Goal: Task Accomplishment & Management: Manage account settings

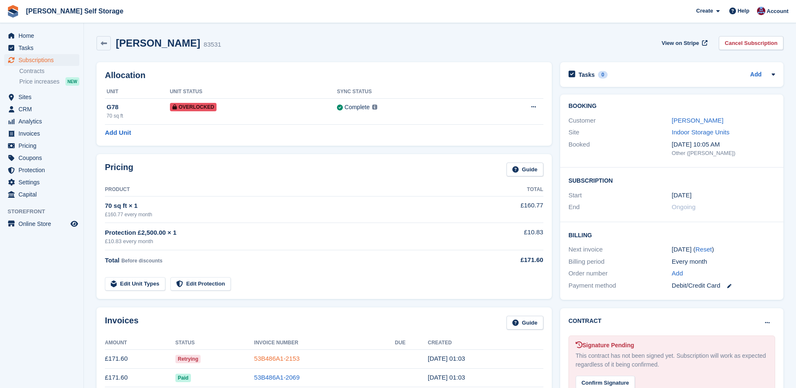
click at [263, 356] on link "53B486A1-2153" at bounding box center [276, 358] width 45 height 7
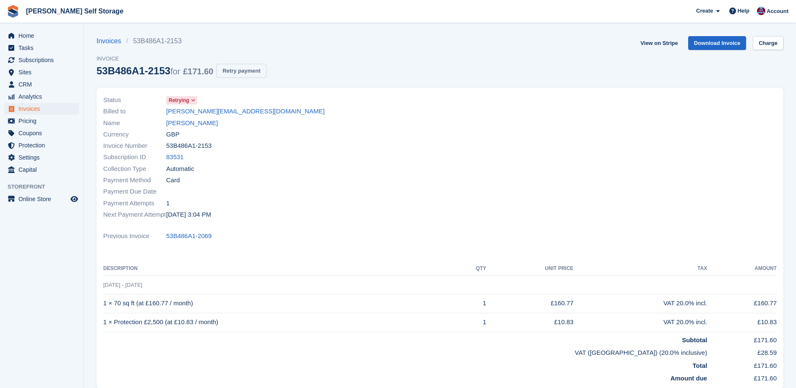
click at [250, 73] on button "Retry payment" at bounding box center [242, 71] width 50 height 14
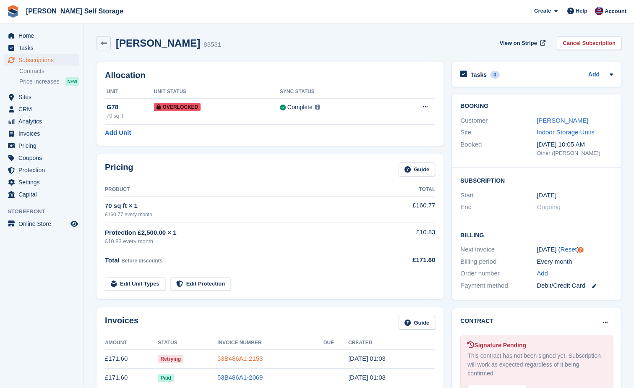
click at [230, 355] on link "53B486A1-2153" at bounding box center [239, 358] width 45 height 7
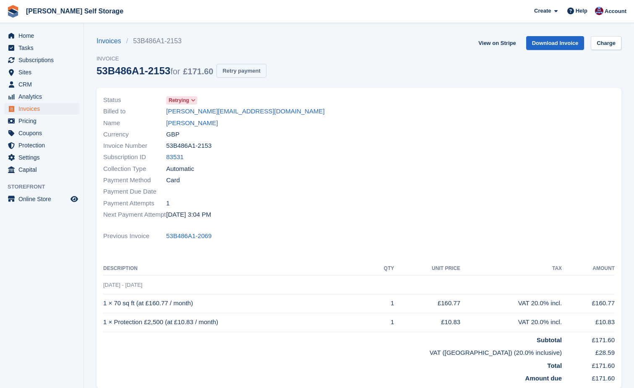
click at [237, 72] on button "Retry payment" at bounding box center [242, 71] width 50 height 14
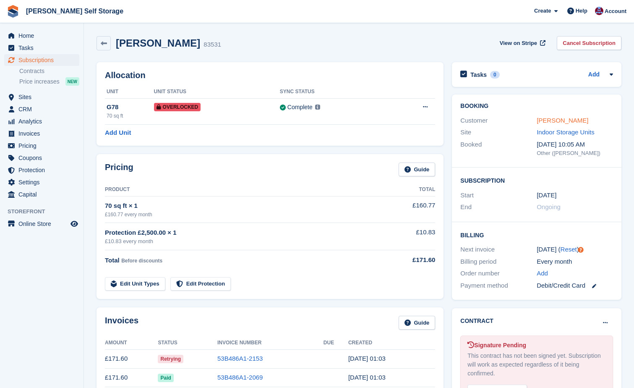
click at [541, 119] on link "Stuart constable" at bounding box center [563, 120] width 52 height 7
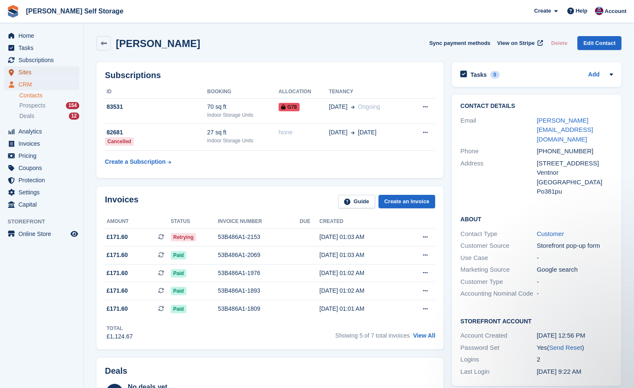
click at [25, 70] on span "Sites" at bounding box center [43, 72] width 50 height 12
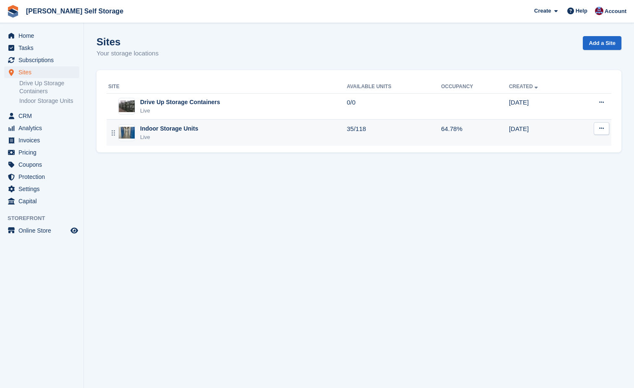
click at [151, 125] on div "Indoor Storage Units" at bounding box center [169, 128] width 58 height 9
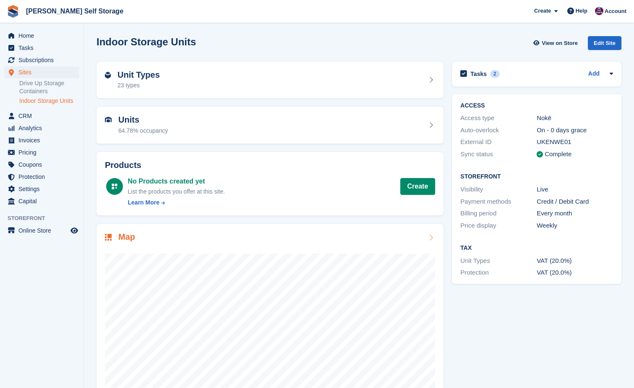
click at [348, 238] on div "Map" at bounding box center [270, 237] width 330 height 11
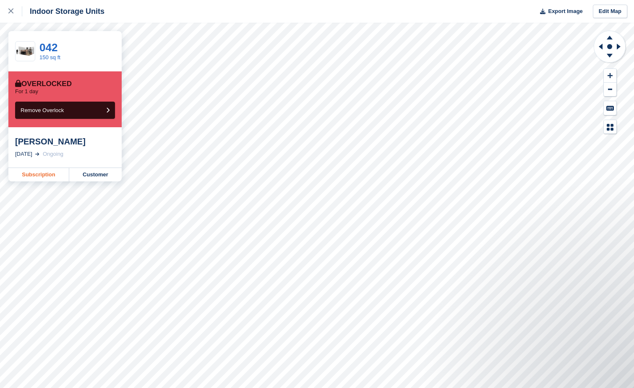
click at [36, 175] on link "Subscription" at bounding box center [38, 174] width 61 height 13
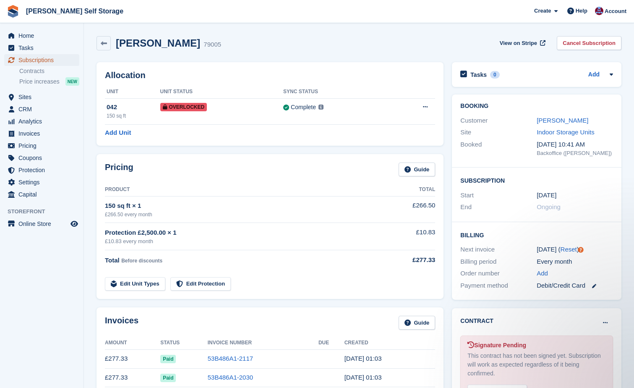
click at [38, 59] on span "Subscriptions" at bounding box center [43, 60] width 50 height 12
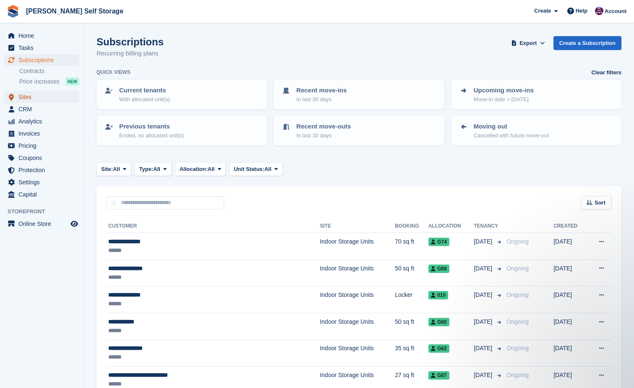
click at [20, 97] on span "Sites" at bounding box center [43, 97] width 50 height 12
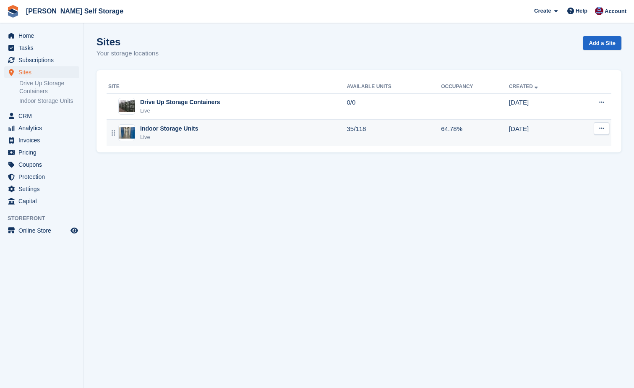
click at [191, 131] on div "Indoor Storage Units" at bounding box center [169, 128] width 58 height 9
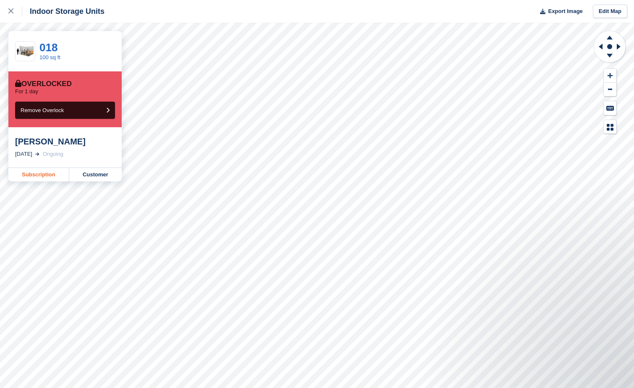
click at [47, 174] on link "Subscription" at bounding box center [38, 174] width 61 height 13
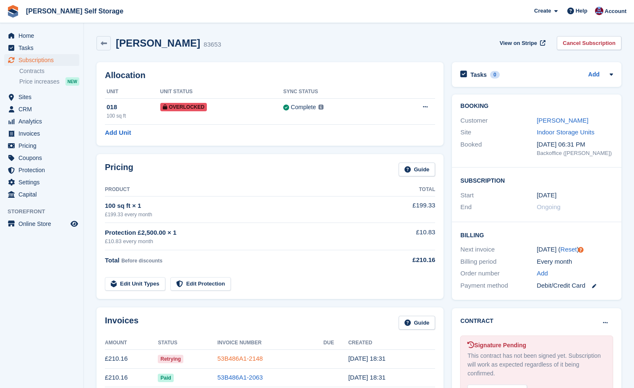
click at [234, 356] on link "53B486A1-2148" at bounding box center [239, 358] width 45 height 7
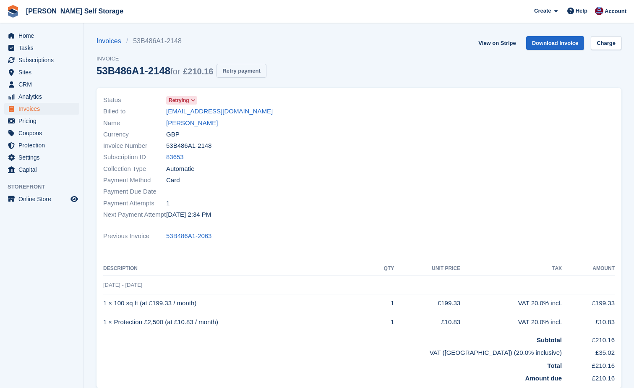
click at [244, 74] on button "Retry payment" at bounding box center [242, 71] width 50 height 14
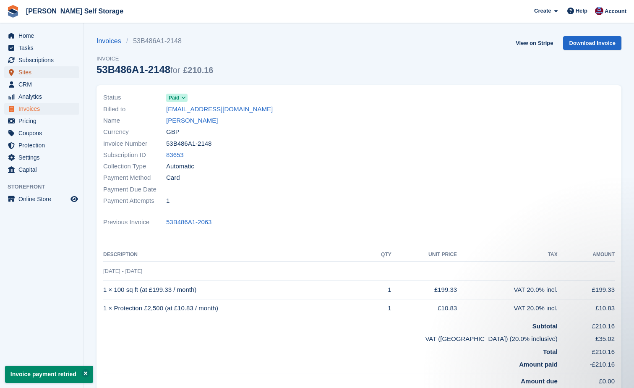
click at [28, 72] on span "Sites" at bounding box center [43, 72] width 50 height 12
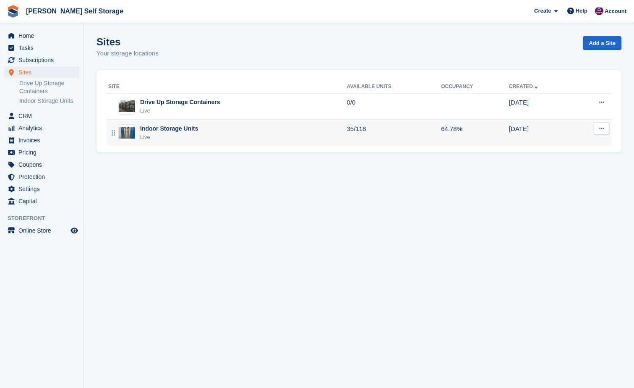
click at [191, 126] on div "Indoor Storage Units" at bounding box center [169, 128] width 58 height 9
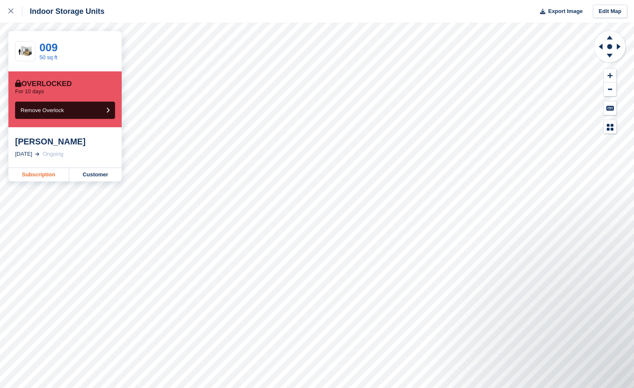
click at [38, 175] on link "Subscription" at bounding box center [38, 174] width 61 height 13
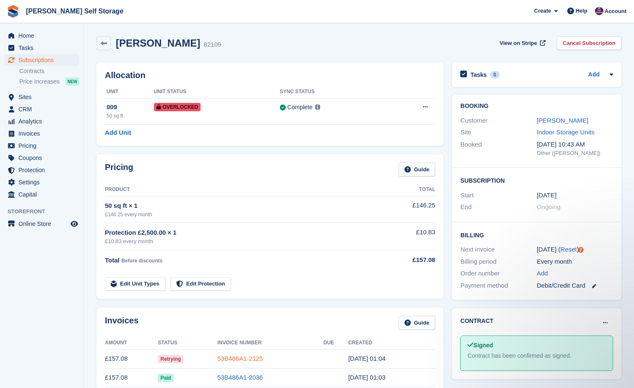
click at [252, 355] on link "53B486A1-2125" at bounding box center [239, 358] width 45 height 7
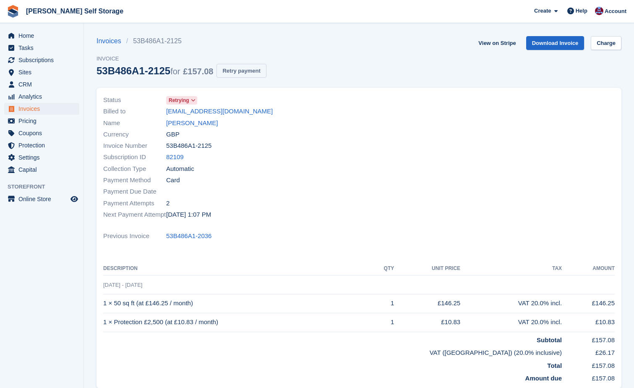
click at [238, 73] on button "Retry payment" at bounding box center [242, 71] width 50 height 14
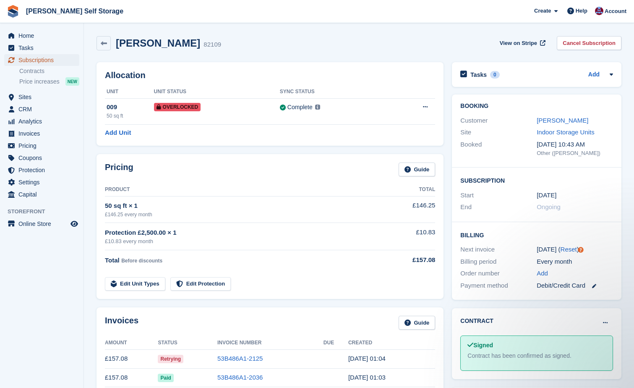
click at [37, 57] on span "Subscriptions" at bounding box center [43, 60] width 50 height 12
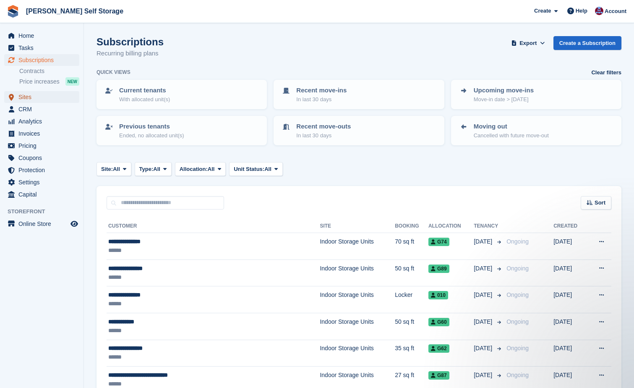
click at [19, 96] on span "Sites" at bounding box center [43, 97] width 50 height 12
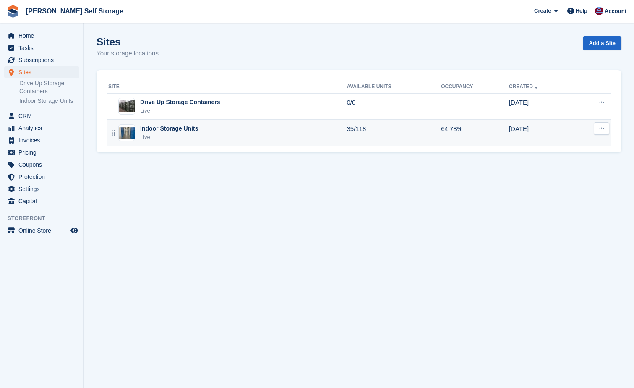
click at [176, 125] on div "Indoor Storage Units" at bounding box center [169, 128] width 58 height 9
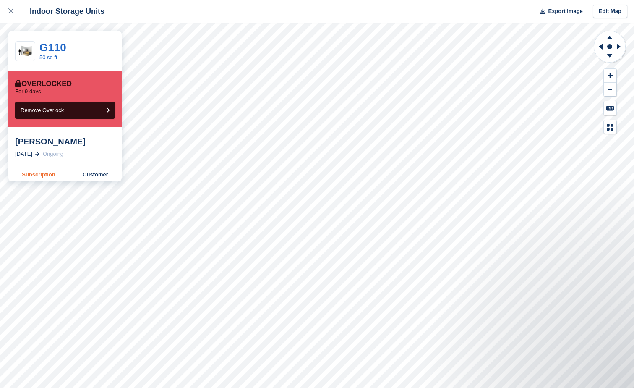
click at [30, 172] on link "Subscription" at bounding box center [38, 174] width 61 height 13
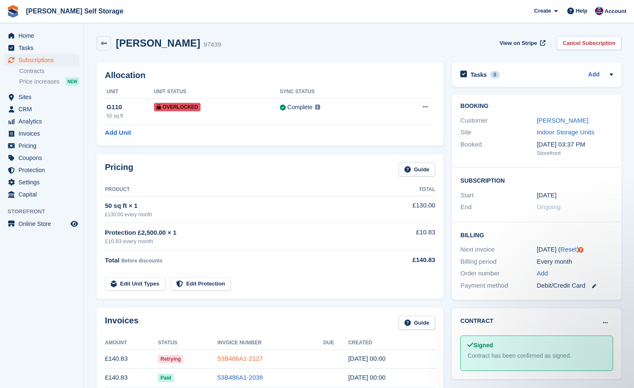
click at [219, 356] on link "53B486A1-2127" at bounding box center [239, 358] width 45 height 7
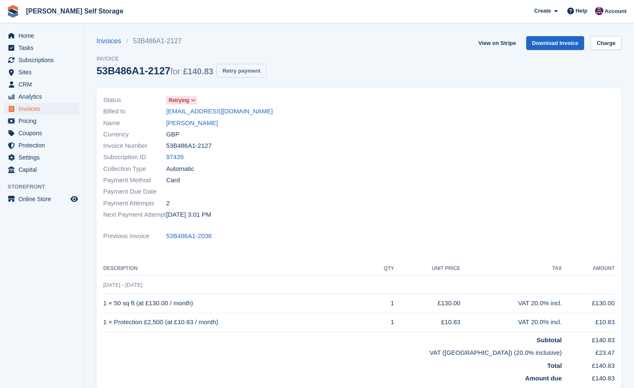
click at [240, 70] on button "Retry payment" at bounding box center [242, 71] width 50 height 14
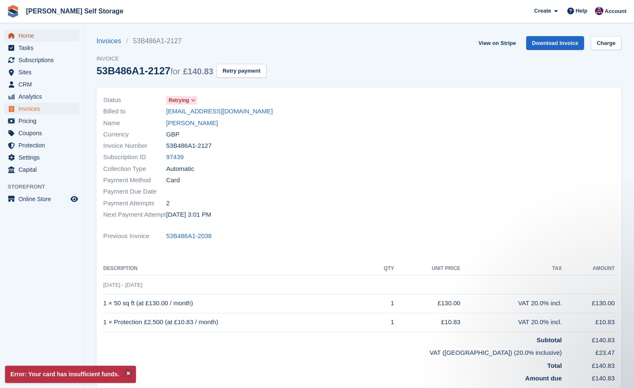
click at [21, 34] on span "Home" at bounding box center [43, 36] width 50 height 12
